Goal: Check status: Check status

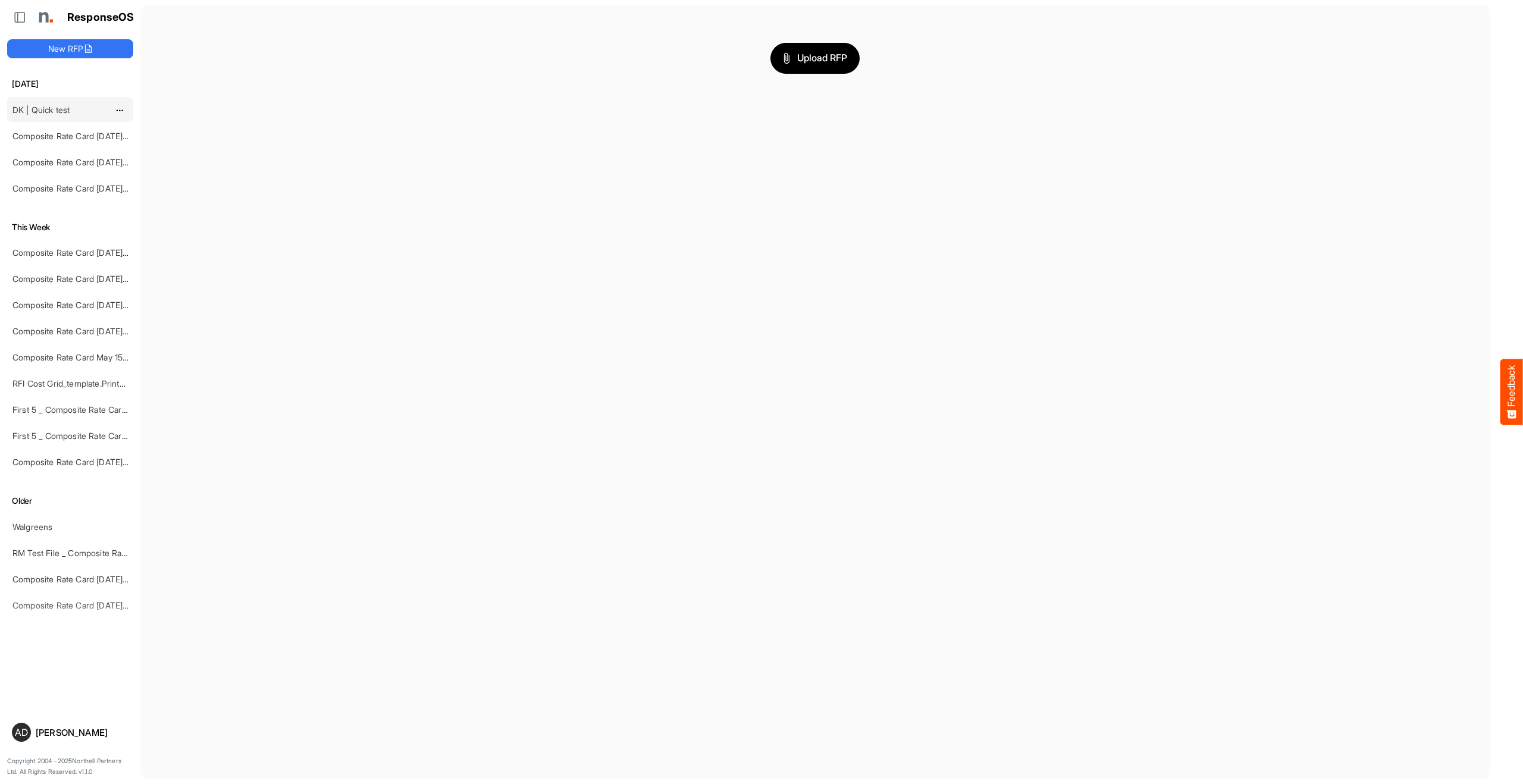
click at [52, 108] on link "DK | Quick test" at bounding box center [41, 110] width 57 height 10
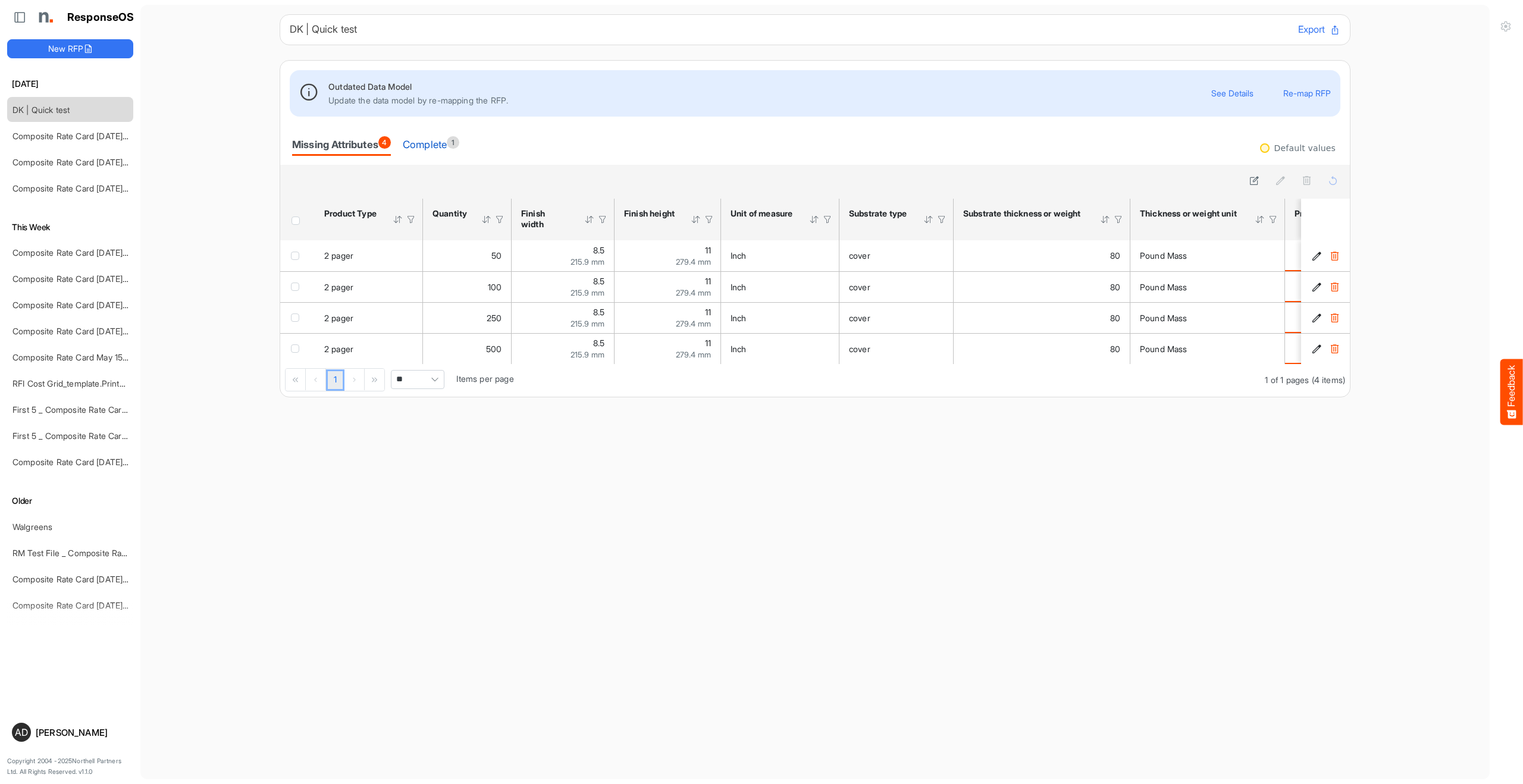
click at [422, 141] on div "Complete 1" at bounding box center [431, 144] width 56 height 16
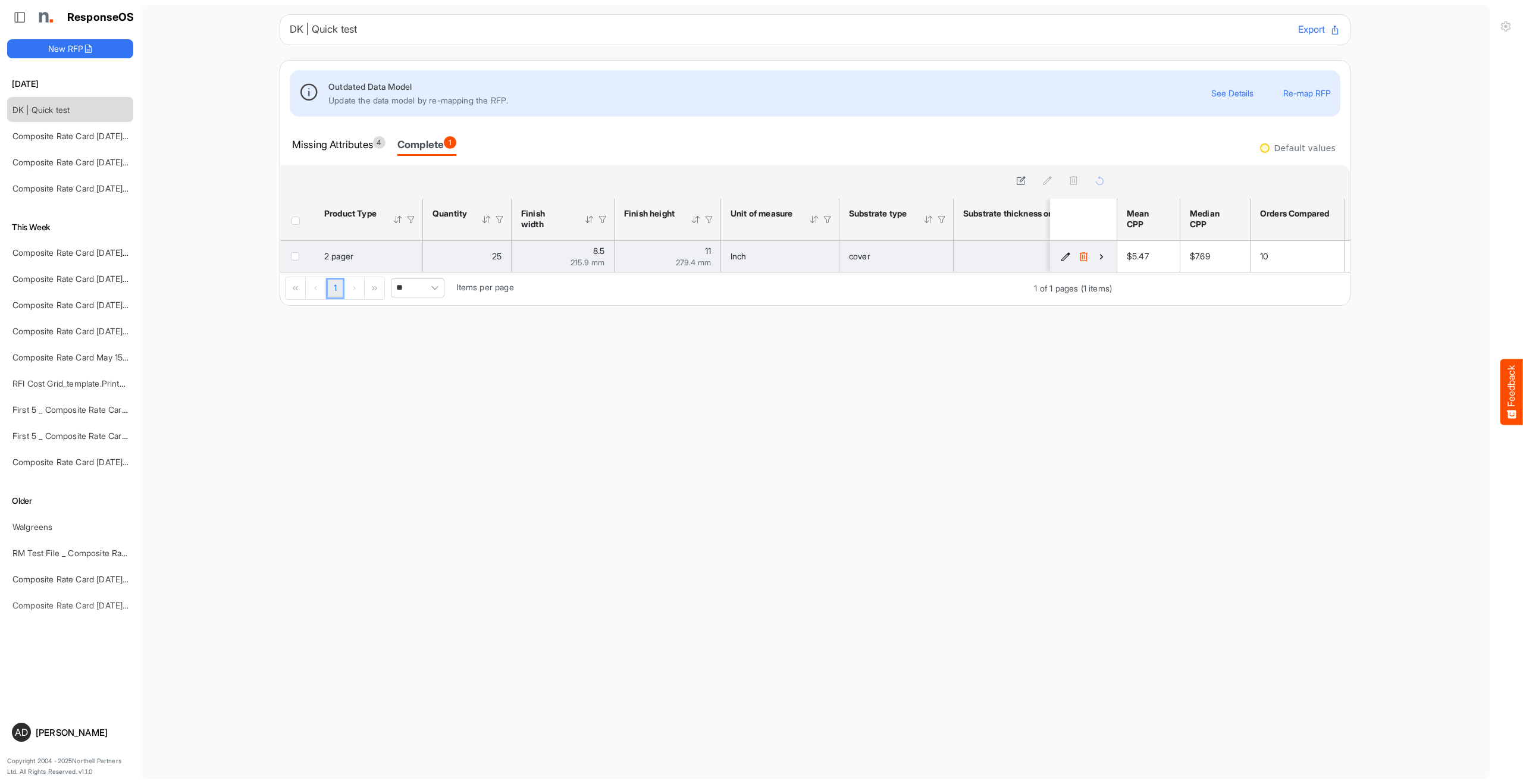
click at [1104, 255] on icon "16d1fd18-cc32-40d7-ab27-c47d292cb918 is template cell Column Header" at bounding box center [1102, 257] width 10 height 10
